Goal: Submit feedback/report problem

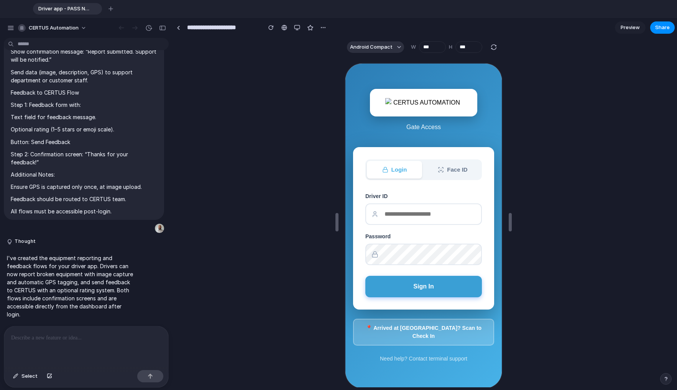
click at [431, 294] on button "Sign In" at bounding box center [422, 285] width 116 height 21
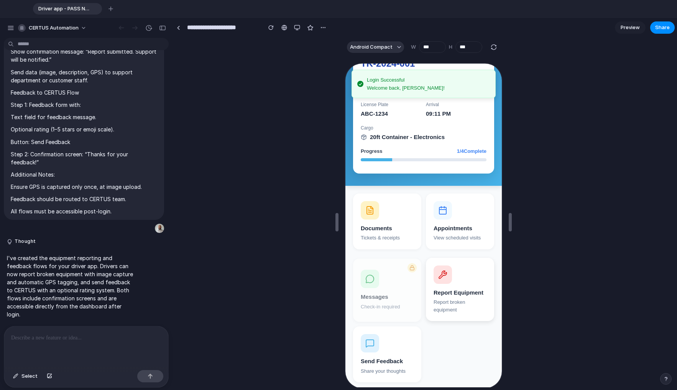
scroll to position [77, 0]
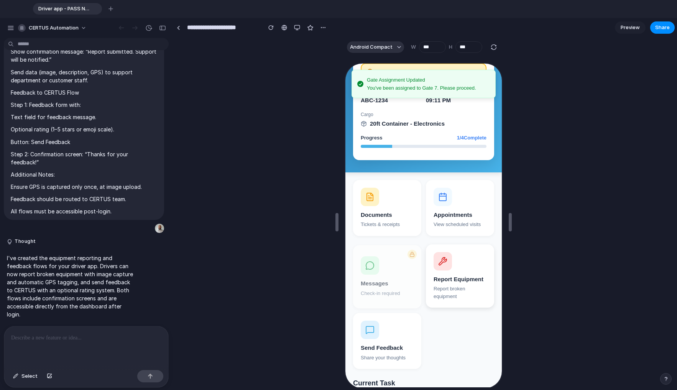
click at [454, 275] on div "Report Equipment" at bounding box center [459, 278] width 53 height 9
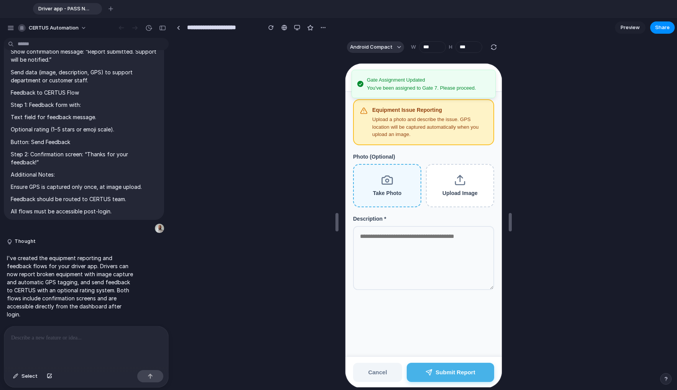
click at [396, 189] on div "Take Photo" at bounding box center [386, 193] width 28 height 8
click at [345, 63] on input "Take Photo" at bounding box center [345, 63] width 0 height 0
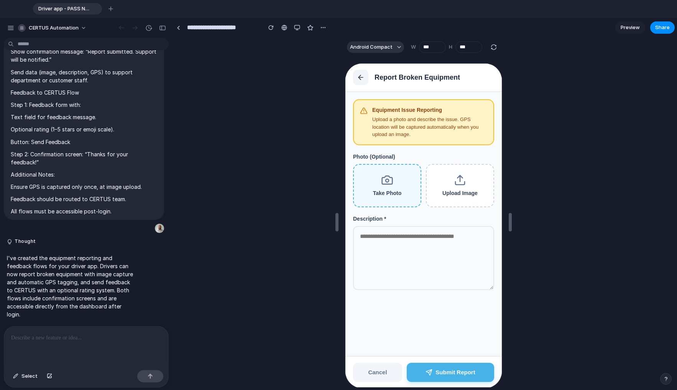
click at [397, 180] on label "Take Photo" at bounding box center [386, 184] width 68 height 43
click at [345, 63] on input "Take Photo" at bounding box center [345, 63] width 0 height 0
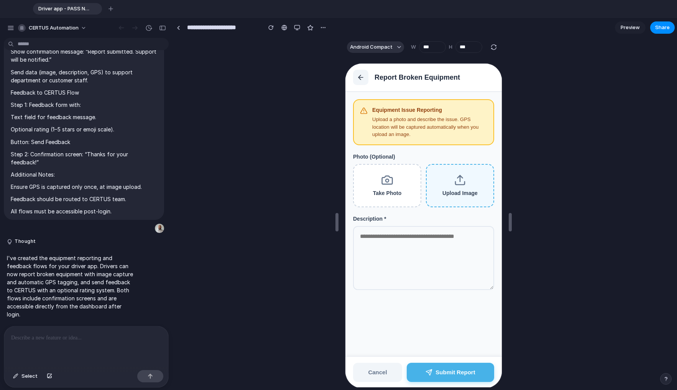
click at [462, 194] on label "Upload Image" at bounding box center [459, 184] width 68 height 43
click at [345, 63] on input "Take Photo" at bounding box center [345, 63] width 0 height 0
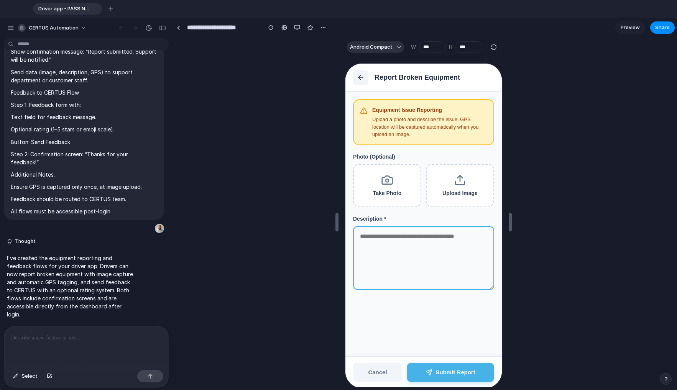
click at [459, 264] on textarea at bounding box center [422, 257] width 141 height 64
type textarea "***"
click at [472, 372] on button "Submit Report" at bounding box center [449, 372] width 87 height 20
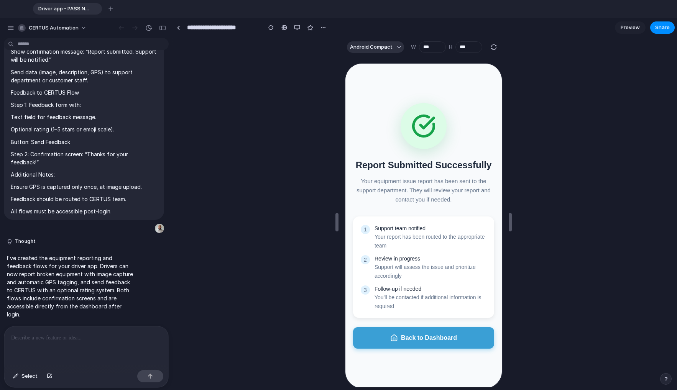
click at [413, 342] on button "Back to Dashboard" at bounding box center [422, 336] width 141 height 21
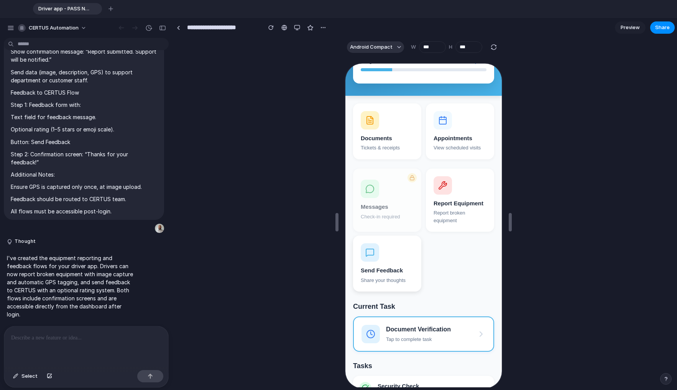
click at [380, 262] on button "Send Feedback Share your thoughts" at bounding box center [386, 263] width 68 height 56
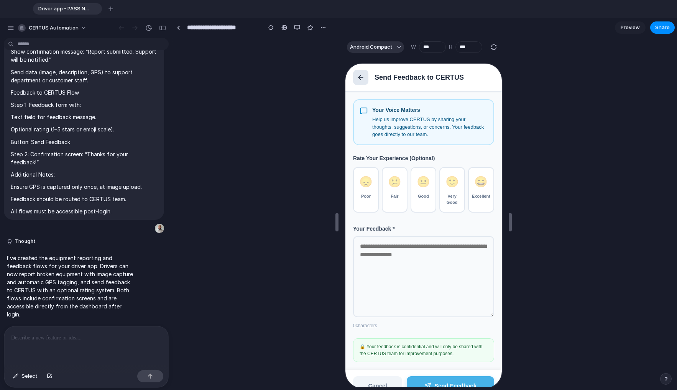
click at [358, 82] on button at bounding box center [359, 76] width 15 height 15
